Goal: Find specific page/section: Find specific page/section

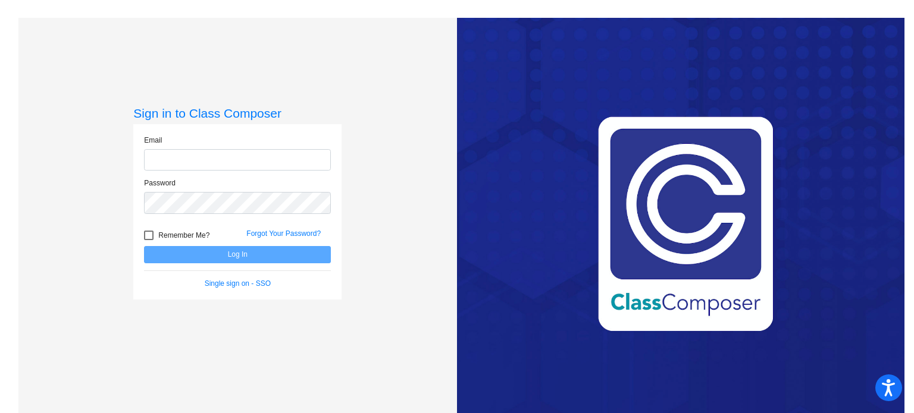
type input "[EMAIL_ADDRESS][DOMAIN_NAME]"
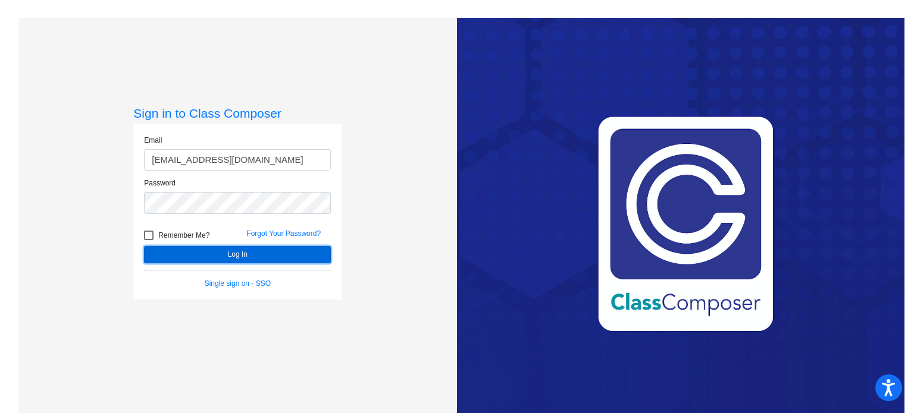
click at [201, 255] on button "Log In" at bounding box center [237, 254] width 187 height 17
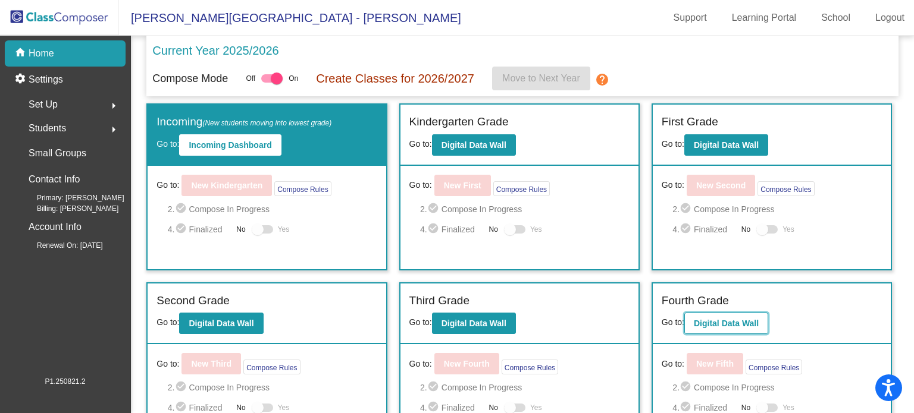
click at [732, 321] on b "Digital Data Wall" at bounding box center [725, 324] width 65 height 10
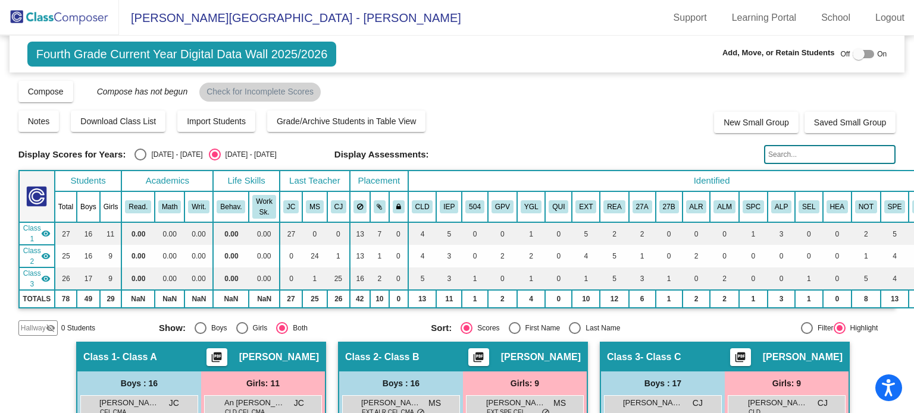
click at [269, 67] on div "Fourth Grade Current Year Digital Data Wall 2025/2026 Add, Move, or Retain Stud…" at bounding box center [457, 54] width 895 height 37
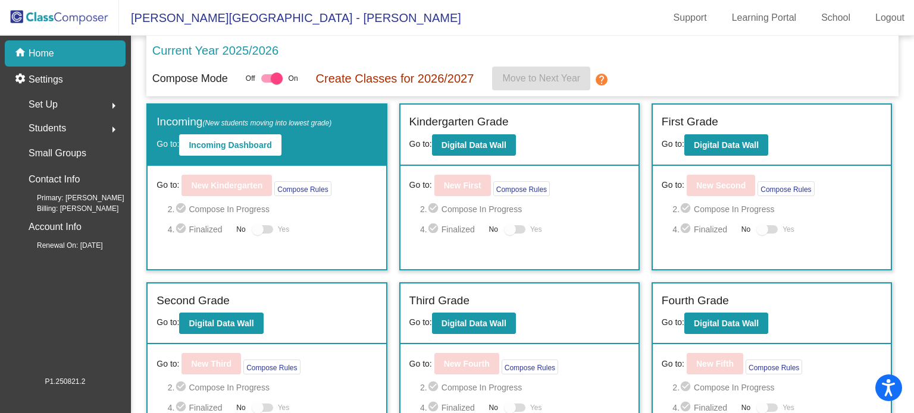
scroll to position [107, 0]
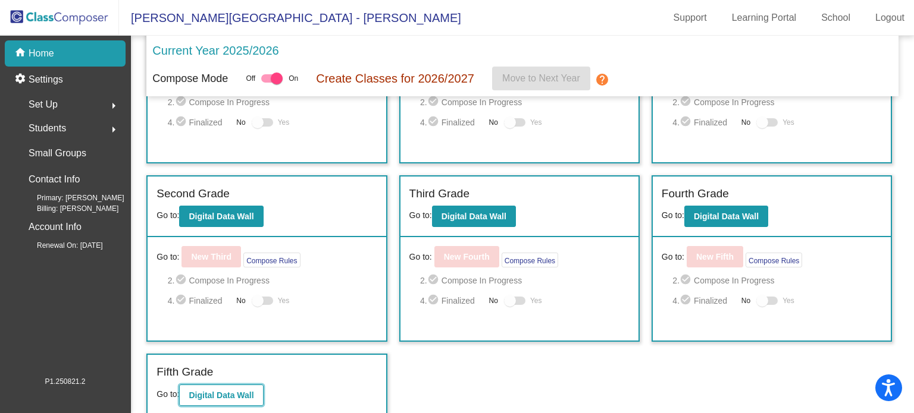
click at [208, 392] on b "Digital Data Wall" at bounding box center [221, 396] width 65 height 10
